Goal: Task Accomplishment & Management: Use online tool/utility

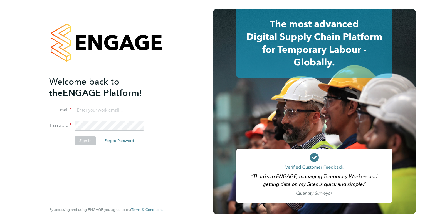
type input "sally.seabrook@vistry.co.uk"
click at [86, 140] on button "Sign In" at bounding box center [85, 140] width 21 height 9
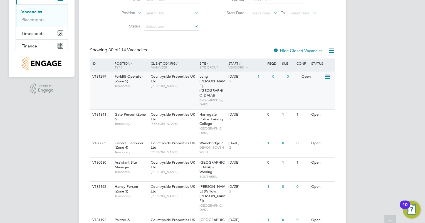
scroll to position [74, 0]
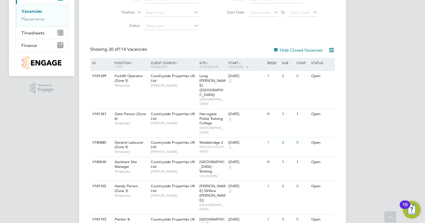
click at [31, 11] on link "Vacancies" at bounding box center [31, 11] width 21 height 5
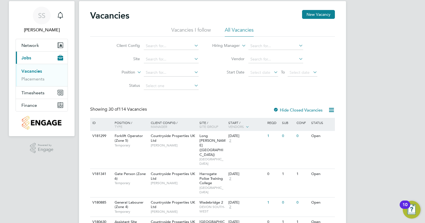
scroll to position [14, 0]
click at [193, 71] on icon at bounding box center [193, 72] width 0 height 8
click at [168, 73] on input at bounding box center [171, 73] width 55 height 8
type input "i"
click at [257, 43] on input at bounding box center [275, 46] width 55 height 8
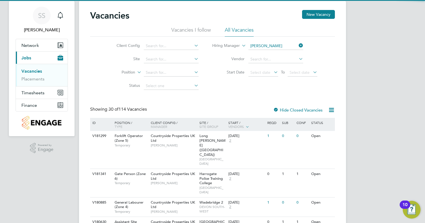
click at [283, 54] on b "Seabrook" at bounding box center [292, 53] width 18 height 5
type input "[PERSON_NAME]"
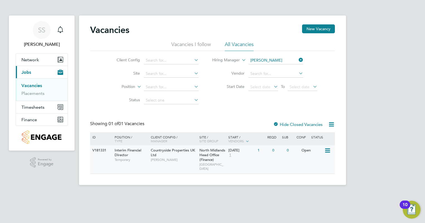
click at [323, 151] on div "Open" at bounding box center [312, 151] width 24 height 10
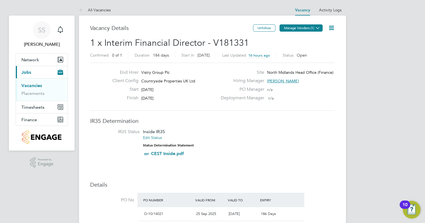
click at [312, 27] on button "Manage Vendors (1)" at bounding box center [300, 27] width 43 height 7
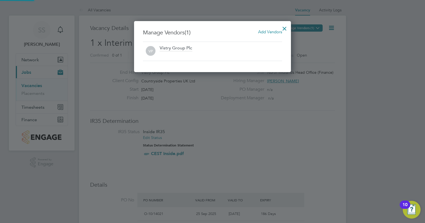
scroll to position [51, 157]
click at [265, 31] on span "Add Vendors" at bounding box center [270, 31] width 24 height 5
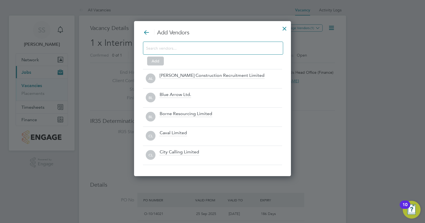
scroll to position [155, 157]
click at [215, 51] on input at bounding box center [208, 47] width 125 height 7
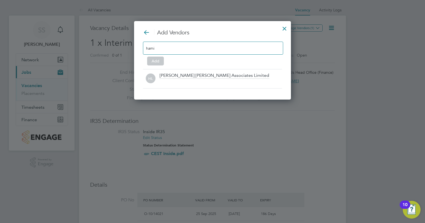
scroll to position [79, 157]
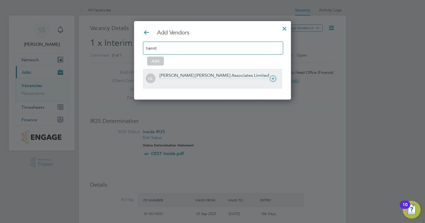
type input "hamilt"
click at [206, 73] on div "[PERSON_NAME] [PERSON_NAME] Associates Limited" at bounding box center [214, 76] width 109 height 6
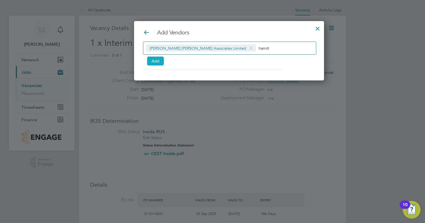
click at [157, 61] on button "Add" at bounding box center [155, 61] width 17 height 9
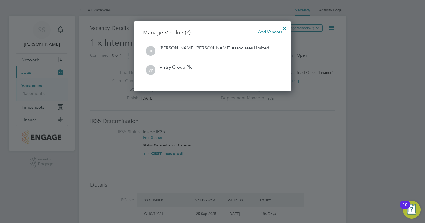
click at [286, 28] on div at bounding box center [284, 27] width 10 height 10
